Goal: Check status: Check status

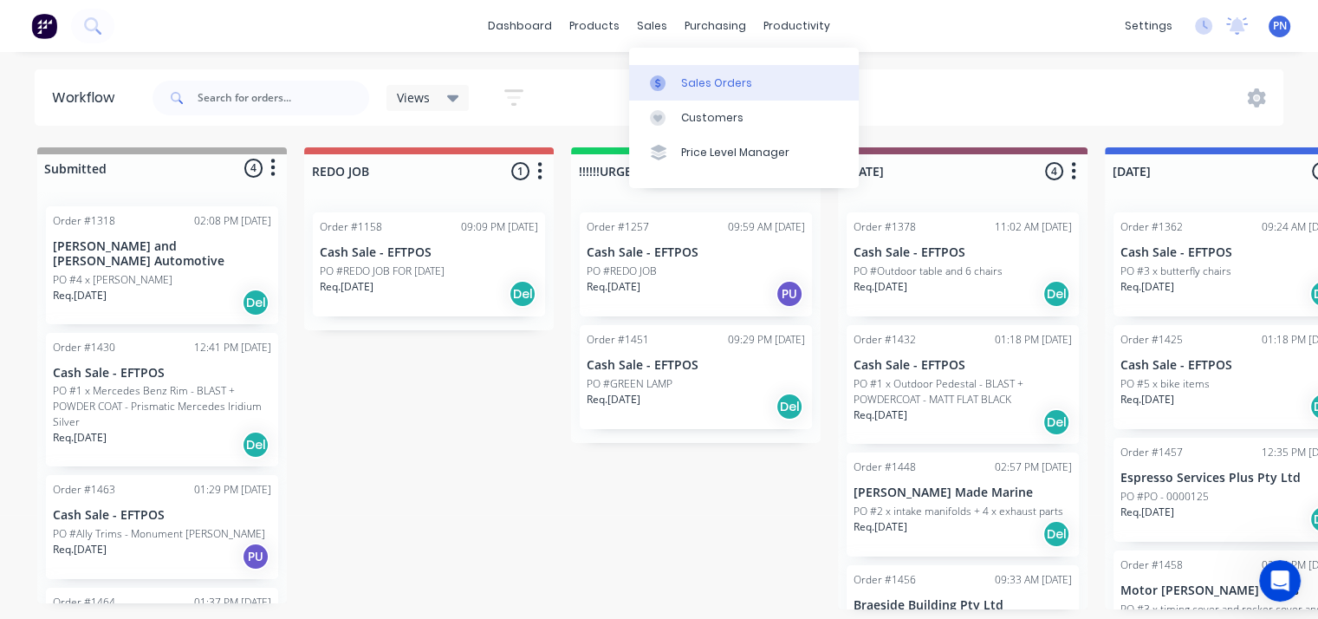
click at [724, 82] on div "Sales Orders" at bounding box center [716, 83] width 71 height 16
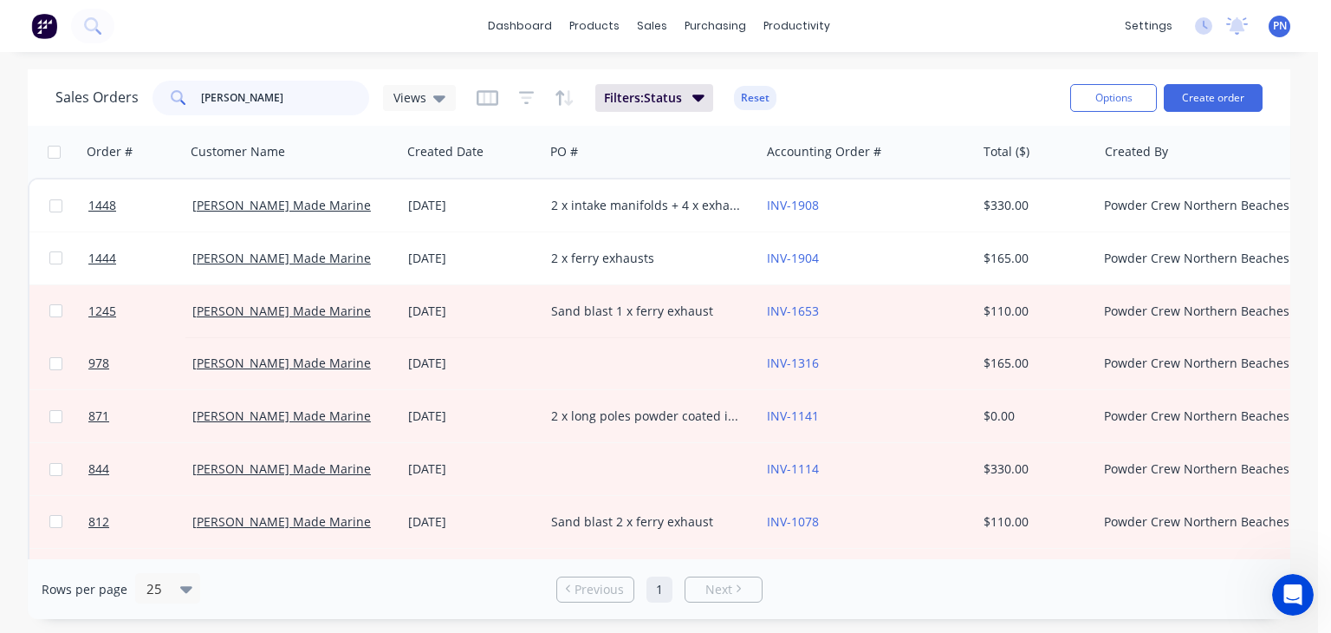
drag, startPoint x: 284, startPoint y: 103, endPoint x: 137, endPoint y: 88, distance: 148.1
click at [137, 88] on div "Sales Orders [PERSON_NAME] Views" at bounding box center [255, 98] width 400 height 35
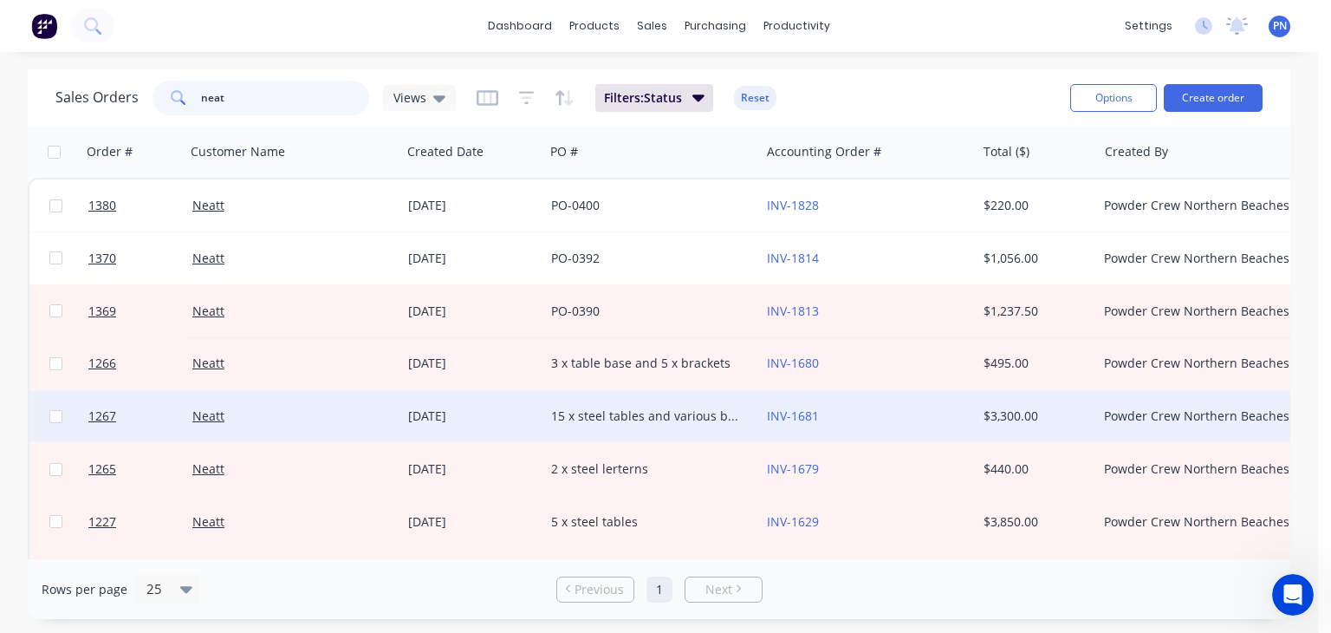
type input "neat"
click at [624, 415] on div "15 x steel tables and various brackets" at bounding box center [647, 415] width 192 height 17
